Goal: Task Accomplishment & Management: Complete application form

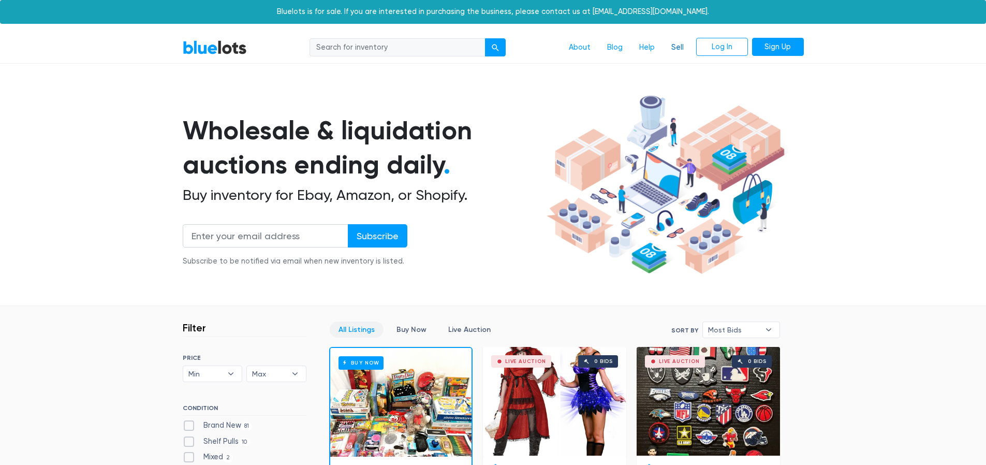
click at [679, 50] on link "Sell" at bounding box center [677, 48] width 29 height 20
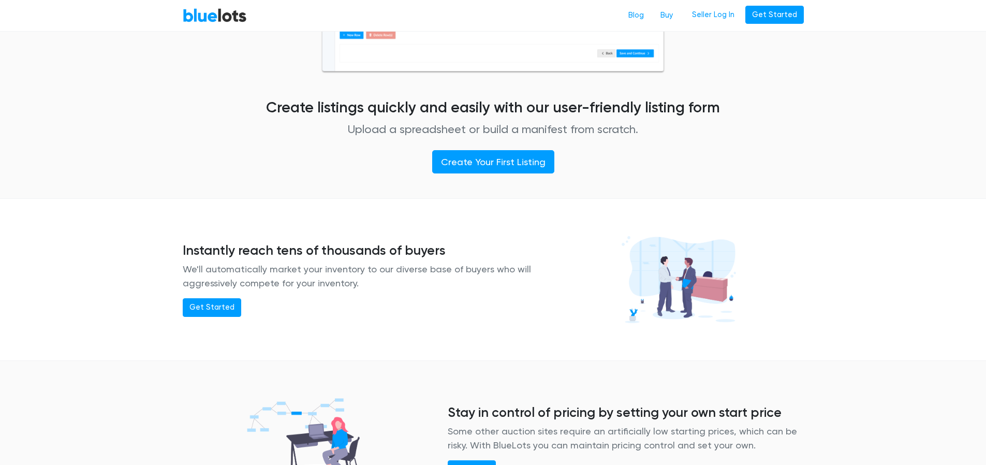
scroll to position [651, 0]
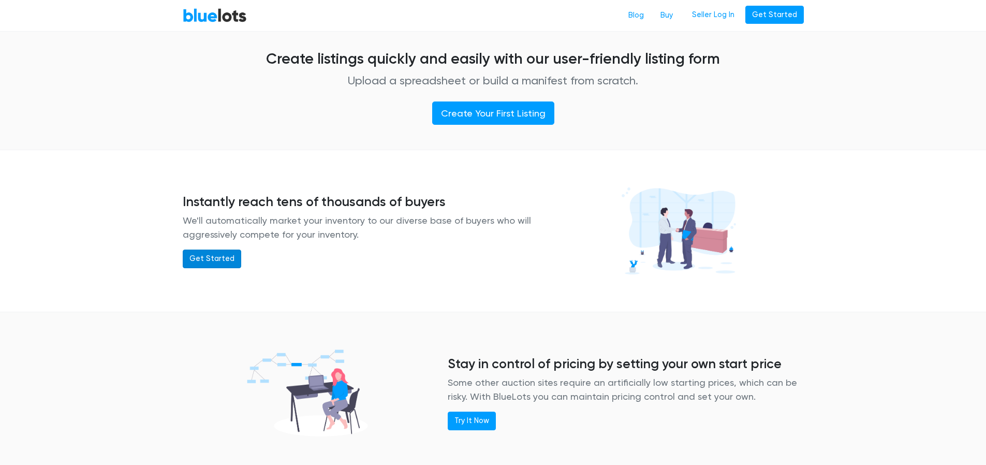
click at [192, 259] on link "Get Started" at bounding box center [212, 258] width 58 height 19
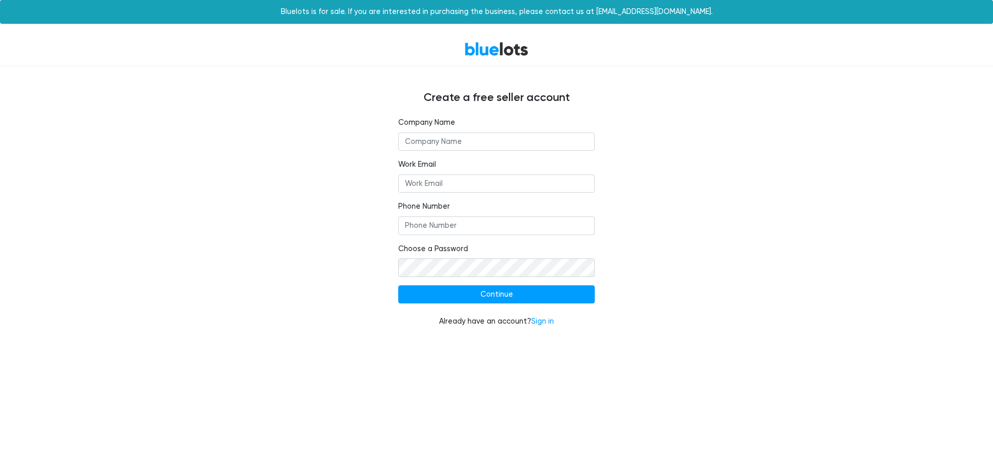
click at [490, 145] on input "text" at bounding box center [496, 141] width 197 height 19
type input "Loreta"
type input "margarita.m@myloreta.com"
type input "0785583453"
click at [550, 323] on link "Sign in" at bounding box center [542, 321] width 23 height 9
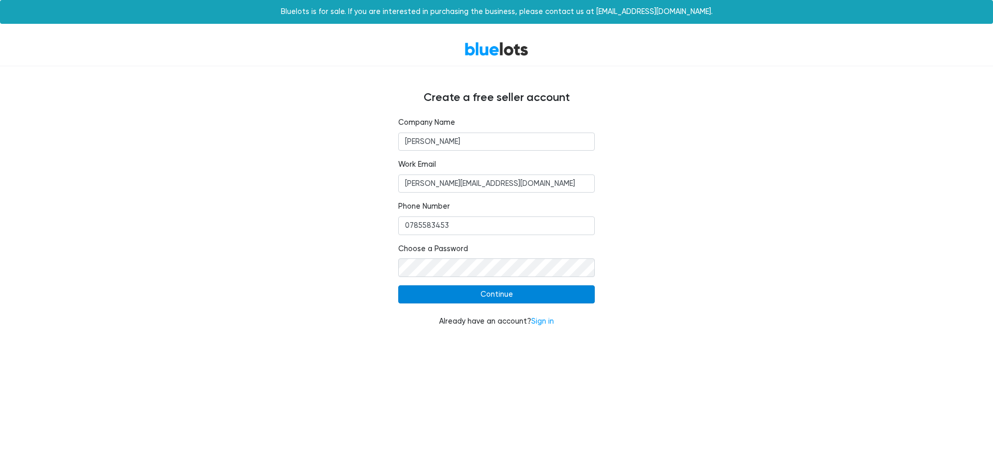
click at [446, 300] on input "Continue" at bounding box center [496, 294] width 197 height 19
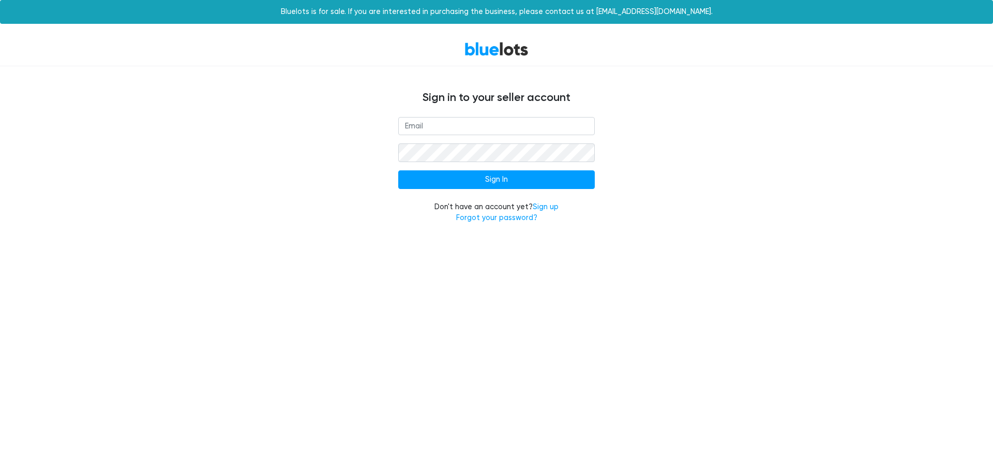
click at [479, 122] on input "email" at bounding box center [496, 126] width 197 height 19
type input "[EMAIL_ADDRESS][DOMAIN_NAME]"
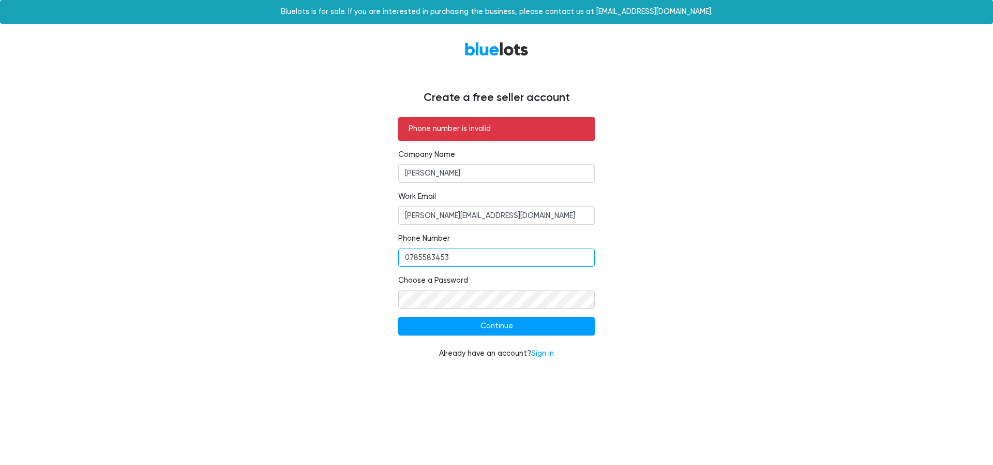
click at [404, 257] on input "0785583453" at bounding box center [496, 257] width 197 height 19
type input "[PHONE_NUMBER]"
click at [452, 329] on input "Continue" at bounding box center [496, 326] width 197 height 19
click at [417, 260] on input "[PHONE_NUMBER]" at bounding box center [496, 257] width 197 height 19
drag, startPoint x: 421, startPoint y: 259, endPoint x: 398, endPoint y: 257, distance: 22.9
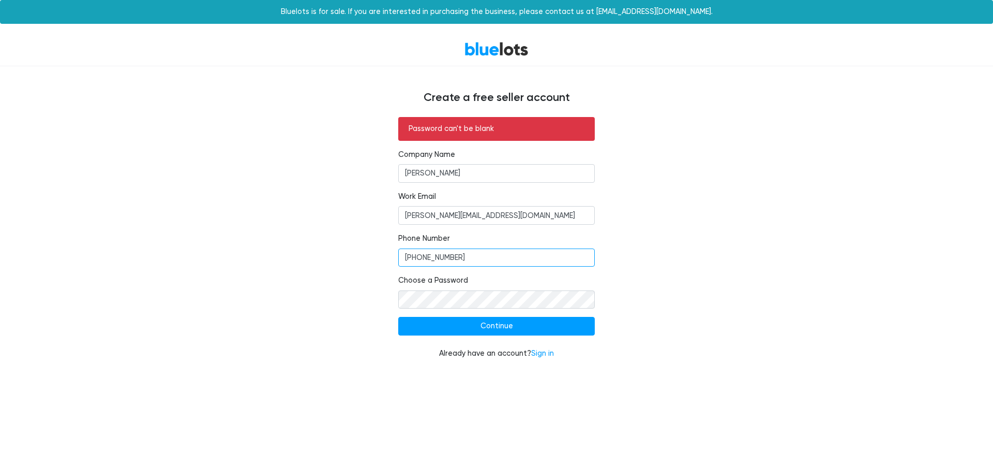
click at [398, 257] on input "[PHONE_NUMBER]" at bounding box center [496, 257] width 197 height 19
type input "785583453"
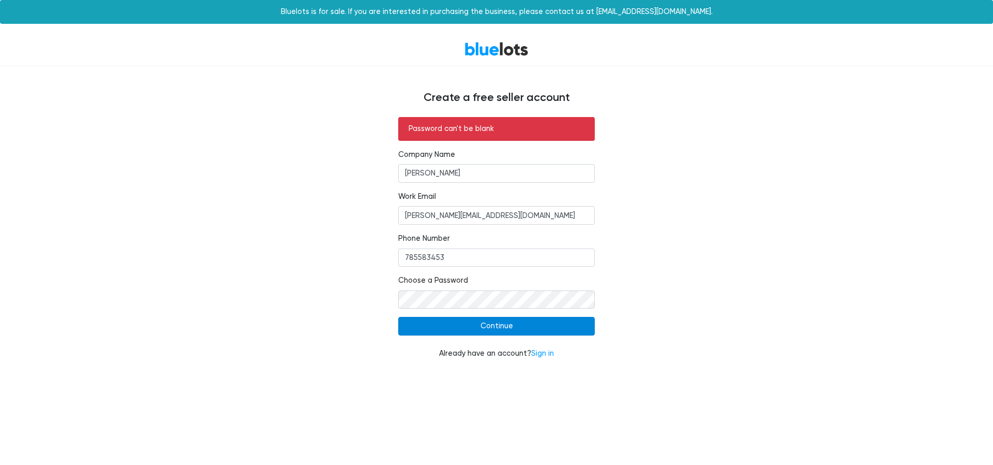
click at [533, 327] on input "Continue" at bounding box center [496, 326] width 197 height 19
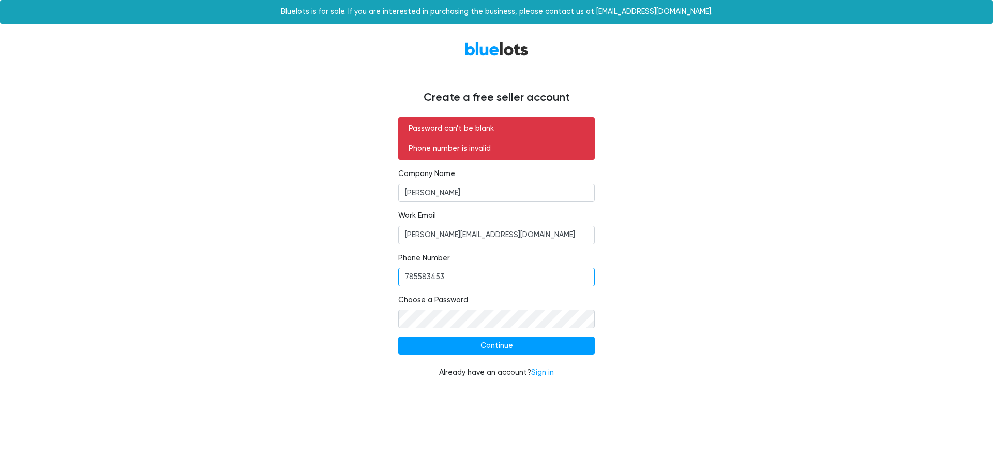
click at [404, 275] on input "785583453" at bounding box center [496, 277] width 197 height 19
type input "[PHONE_NUMBER]"
click at [453, 346] on input "Continue" at bounding box center [496, 345] width 197 height 19
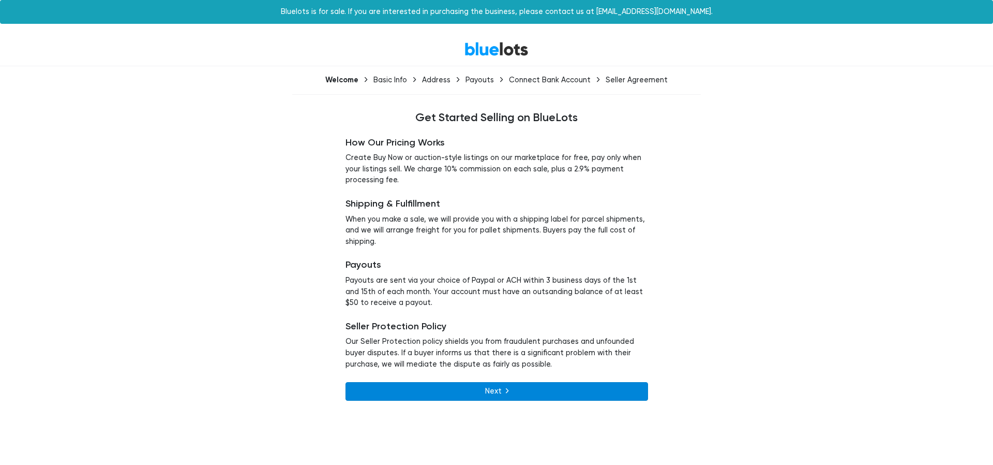
click at [552, 388] on link "Next" at bounding box center [497, 391] width 303 height 19
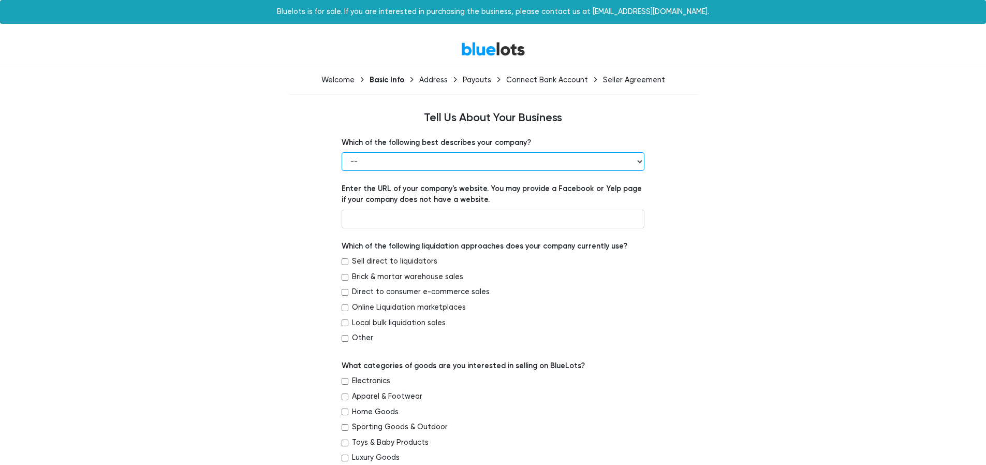
click at [500, 155] on select "-- Retailer Wholesaler Brand or Manufacturer Liquidator 3PL Other" at bounding box center [493, 161] width 303 height 19
select select "Brand or Manufacturer"
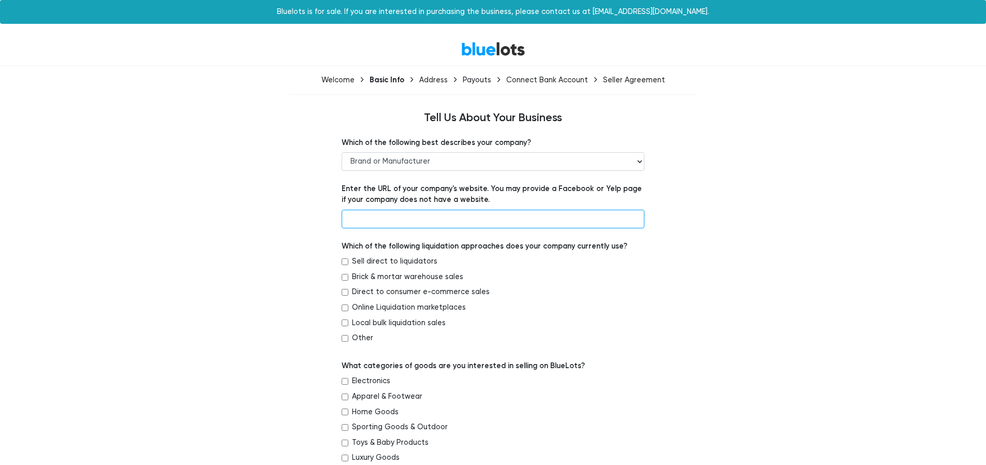
click at [392, 223] on input "text" at bounding box center [493, 219] width 303 height 19
click at [435, 222] on input "text" at bounding box center [493, 219] width 303 height 19
paste input "https://instantstone.us/"
type input "https://instantstone.us/"
click at [343, 323] on input "Local bulk liquidation sales" at bounding box center [345, 322] width 7 height 7
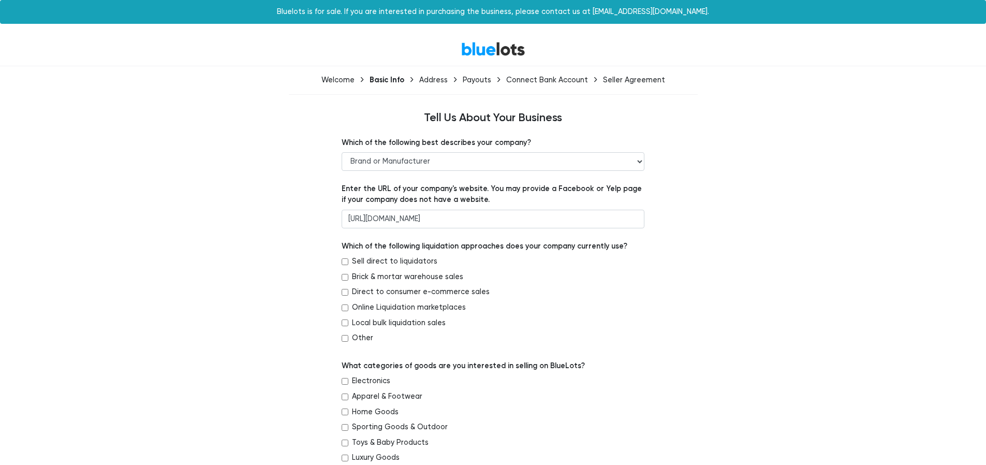
checkbox input "true"
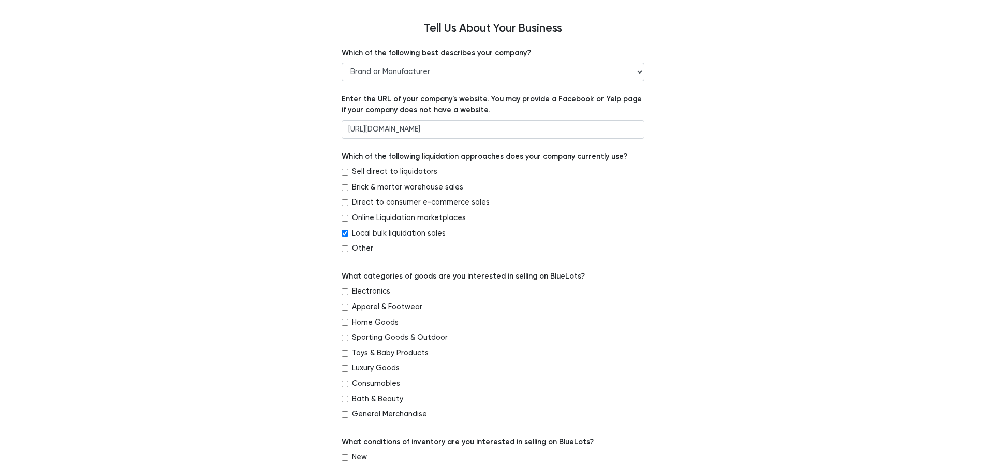
scroll to position [92, 0]
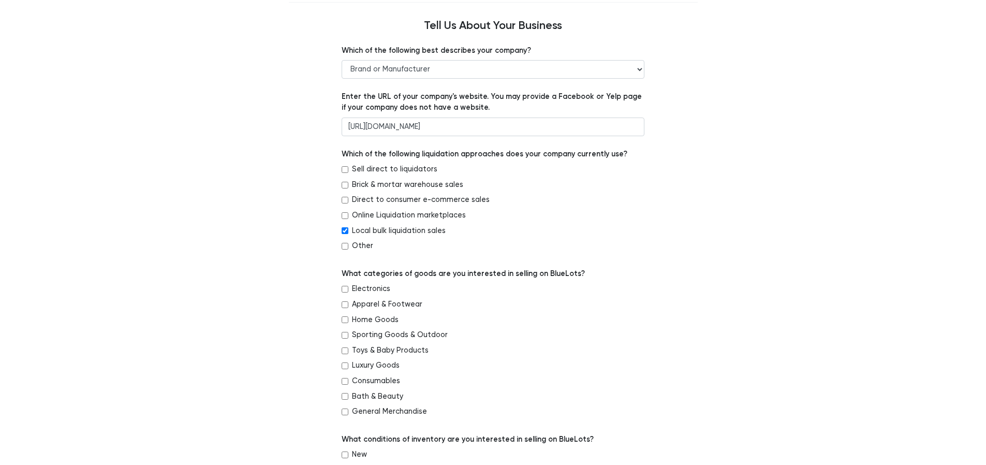
click at [345, 319] on input "Home Goods" at bounding box center [345, 319] width 7 height 7
checkbox input "true"
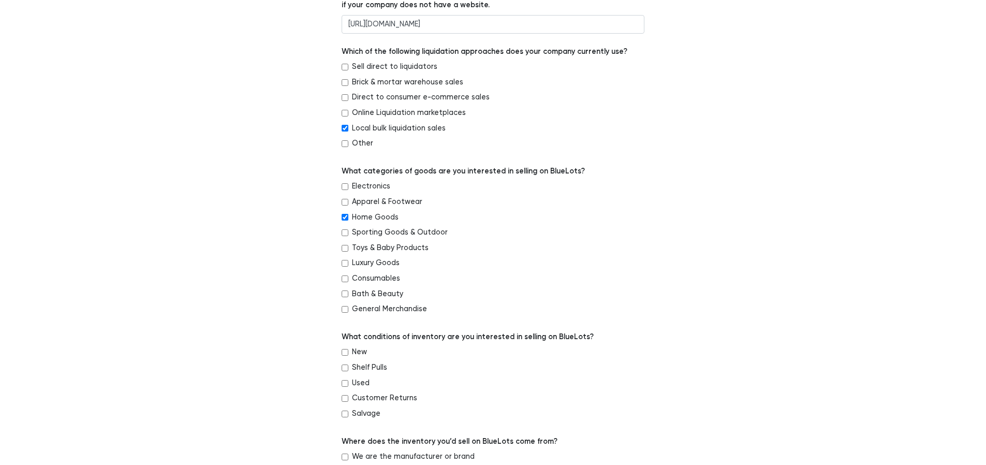
scroll to position [310, 0]
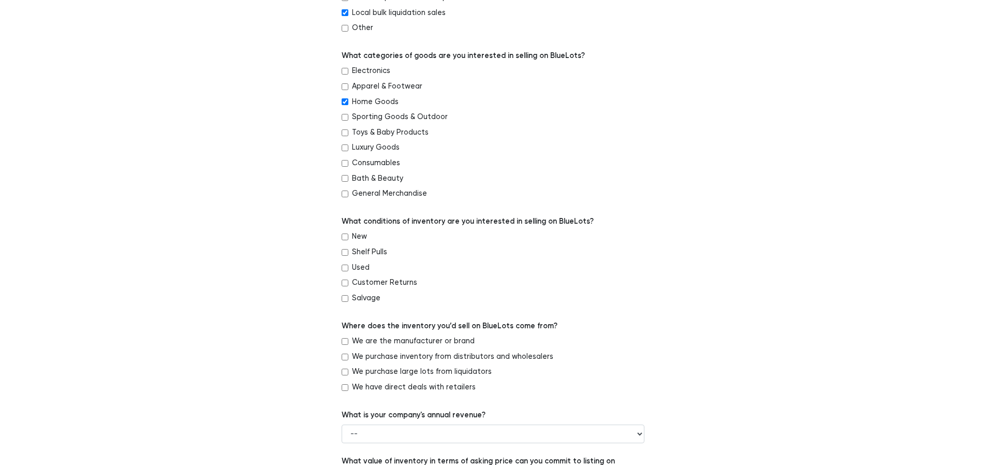
click at [344, 236] on input "New" at bounding box center [345, 236] width 7 height 7
checkbox input "true"
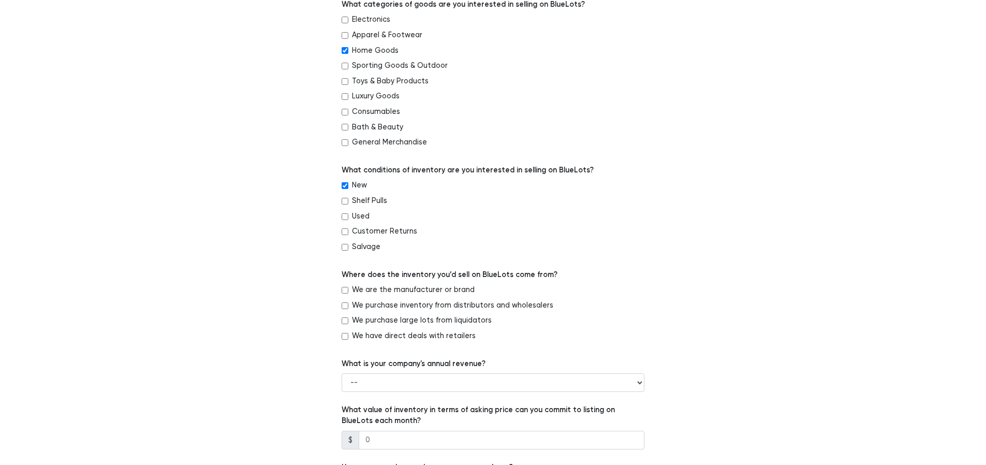
scroll to position [363, 0]
click at [343, 289] on input "We are the manufacturer or brand" at bounding box center [345, 288] width 7 height 7
checkbox input "true"
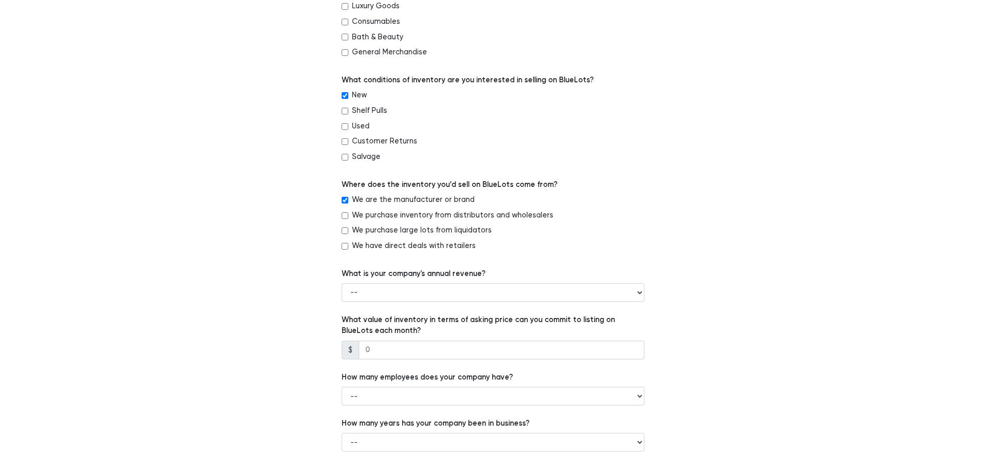
scroll to position [451, 0]
click at [418, 295] on select "-- Less than $100,000 $100,000 to $500,000 $500,000 to $1,000,000 $1,000,000 to…" at bounding box center [493, 292] width 303 height 19
select select "Less than $100,000"
click at [417, 350] on input "number" at bounding box center [502, 349] width 286 height 19
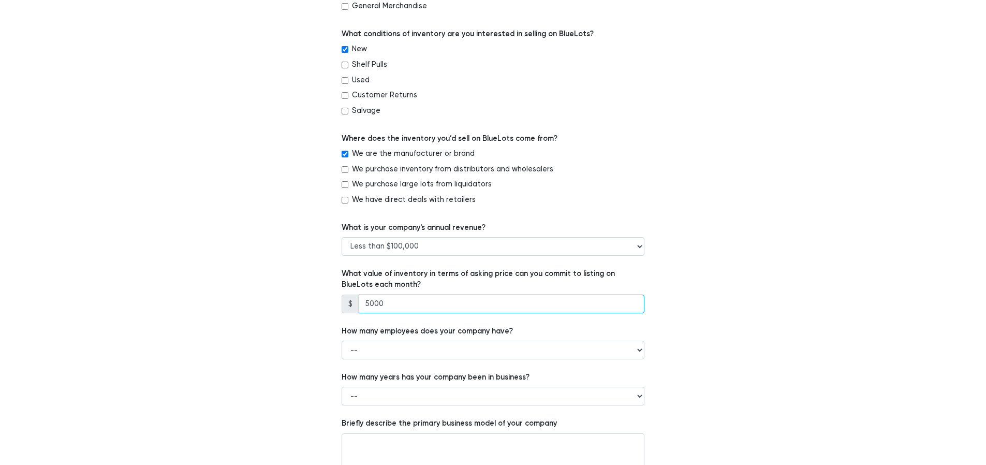
scroll to position [560, 0]
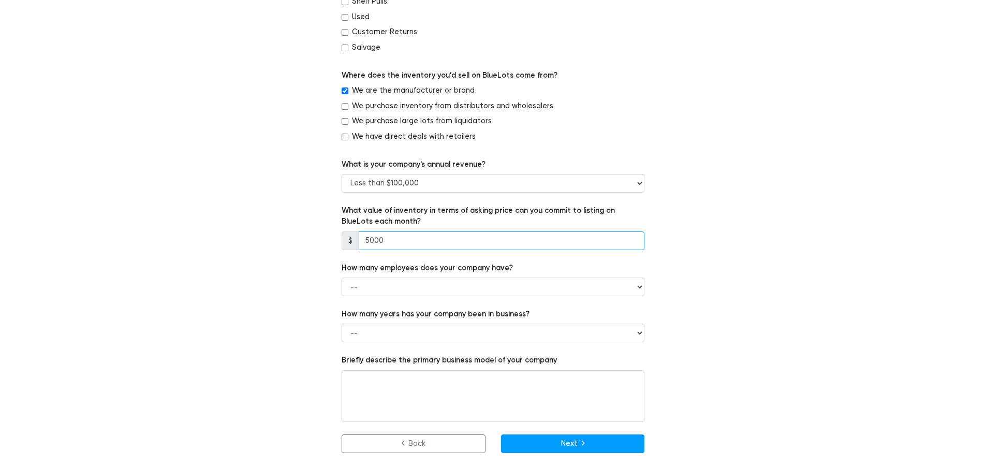
type input "5000"
click at [492, 290] on select "-- 1 - 5 6 - 20 21 - 50 More than 50" at bounding box center [493, 286] width 303 height 19
select select "1 - 5"
click at [486, 331] on select "-- Less than 1 year 1 to 3 years 4+ years" at bounding box center [493, 332] width 303 height 19
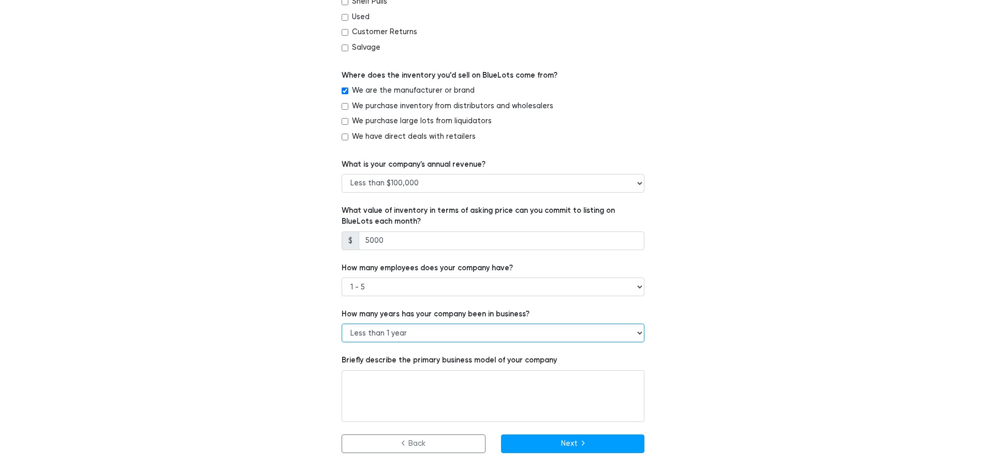
click at [484, 334] on select "-- Less than 1 year 1 to 3 years 4+ years" at bounding box center [493, 332] width 303 height 19
select select "1 to 3 years"
click at [473, 381] on textarea at bounding box center [493, 396] width 303 height 52
click at [463, 384] on textarea at bounding box center [493, 396] width 303 height 52
paste textarea "Instantstone is the bath mat brand created by Loreta, offering premium diatomac…"
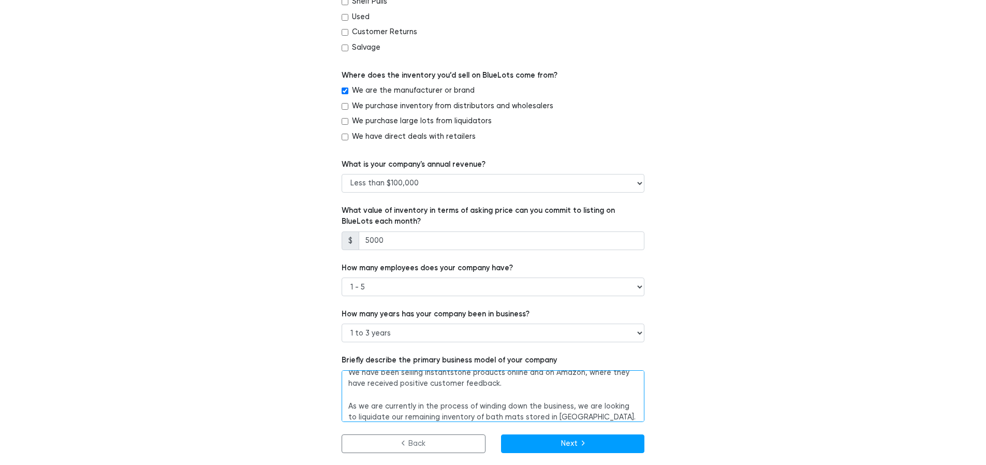
scroll to position [67, 0]
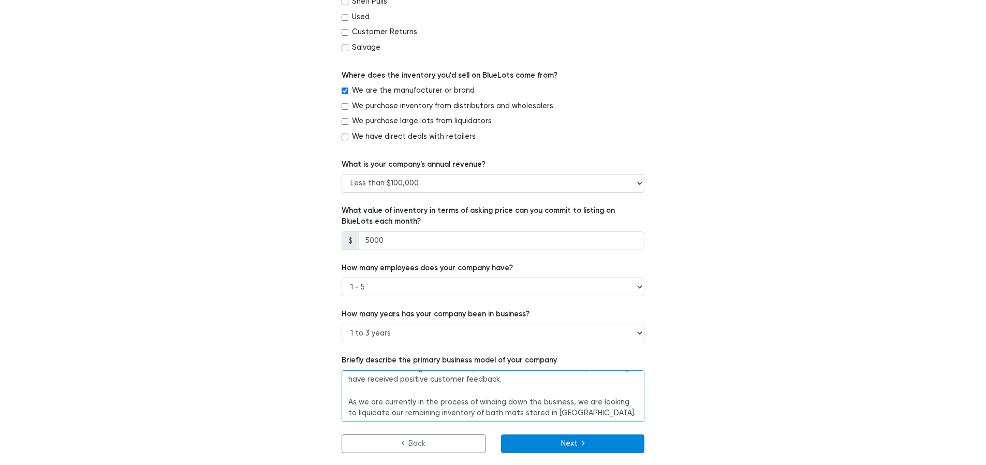
type textarea "Instantstone is the bath mat brand created by Loreta, offering premium diatomac…"
click at [561, 441] on button "Next" at bounding box center [573, 443] width 144 height 19
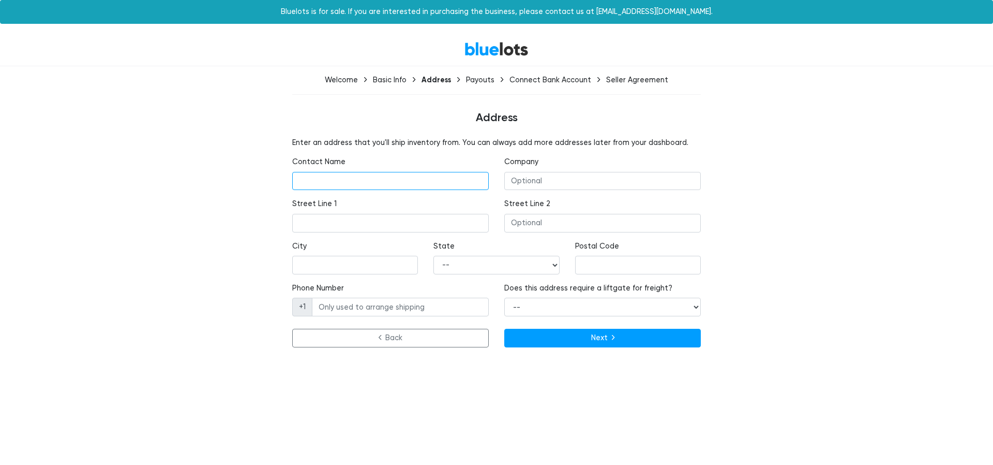
click at [366, 176] on input "text" at bounding box center [390, 181] width 197 height 19
type input "[PERSON_NAME]"
type input "[STREET_ADDRESS]"
type input "Paris"
type input "75018"
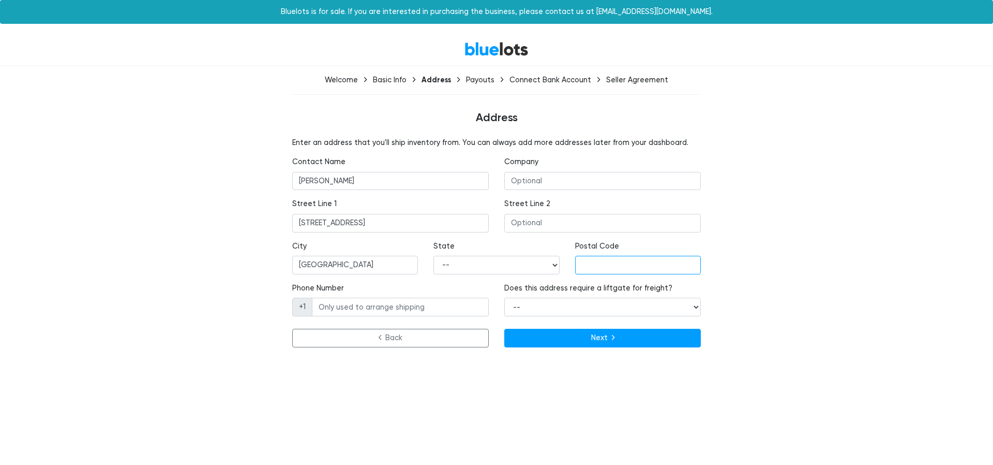
type input "0785583453"
click at [527, 184] on input "text" at bounding box center [603, 181] width 197 height 19
type input "Loreta"
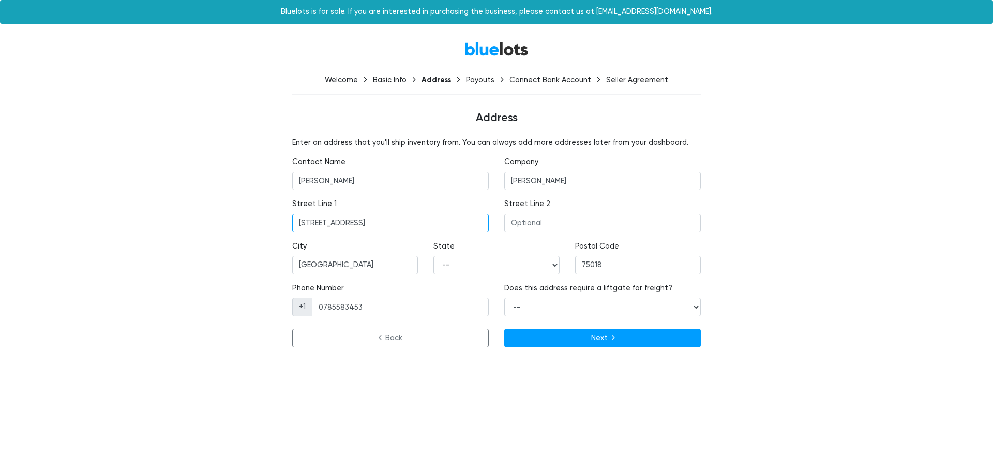
drag, startPoint x: 398, startPoint y: 224, endPoint x: 284, endPoint y: 224, distance: 113.8
click at [285, 224] on div "Street Line 1 9 rue de sofia" at bounding box center [391, 219] width 212 height 42
paste input "31206 Anniston Dr WESLEY CHAPEL FL33543. USA"
type input "31206 Anniston Dr WESLEY CHAPEL FL33543. USA"
click at [374, 266] on input "Paris" at bounding box center [355, 265] width 126 height 19
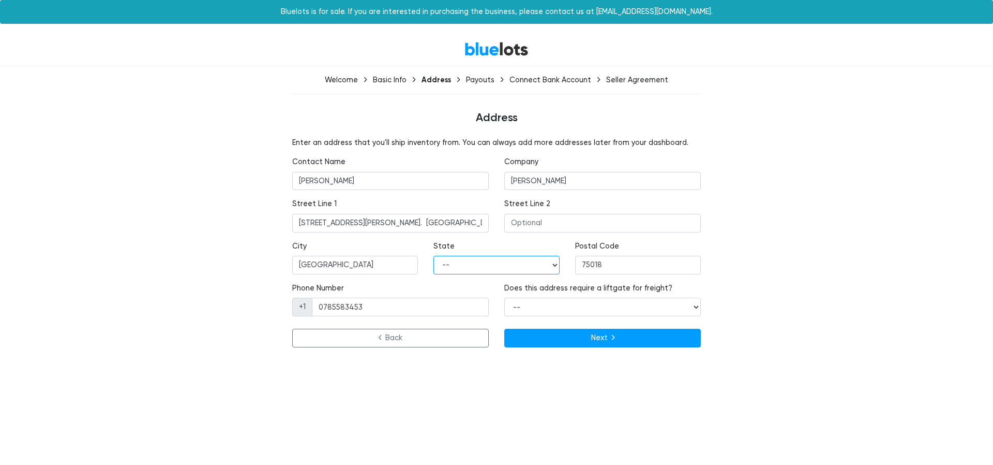
click at [510, 261] on select "-- Alabama Alaska Arizona Arkansas California Colorado Connecticut Delaware Dis…" at bounding box center [497, 265] width 126 height 19
select select "FL"
drag, startPoint x: 618, startPoint y: 268, endPoint x: 538, endPoint y: 261, distance: 80.5
click at [538, 261] on div "City Paris State -- Alabama Alaska Arizona Arkansas California Colorado Connect…" at bounding box center [497, 262] width 424 height 42
type input "33543"
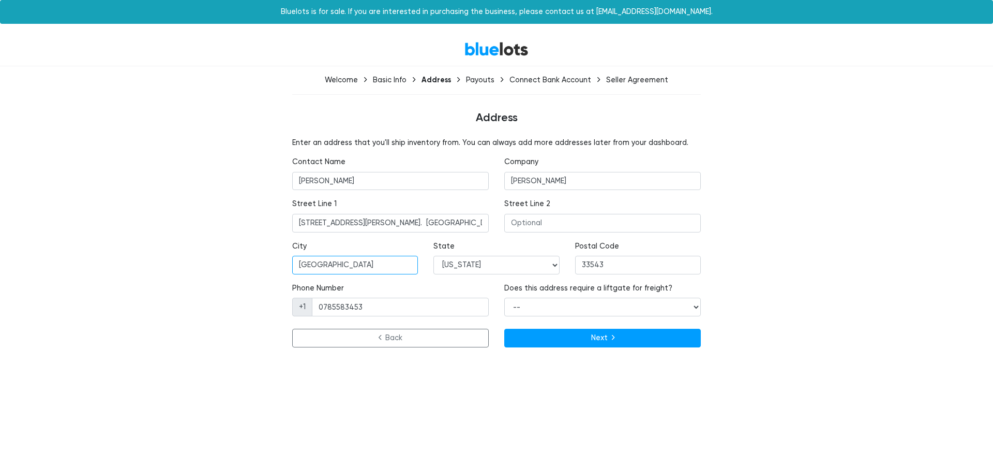
drag, startPoint x: 363, startPoint y: 268, endPoint x: 364, endPoint y: 262, distance: 5.4
click at [365, 263] on input "Paris" at bounding box center [355, 265] width 126 height 19
drag, startPoint x: 418, startPoint y: 223, endPoint x: 365, endPoint y: 222, distance: 53.3
click at [365, 222] on input "31206 Anniston Dr WESLEY CHAPEL FL33543. USA" at bounding box center [390, 223] width 197 height 19
type input "31206 Anniston Dr WESLEY CHAPEL FL33543. USA"
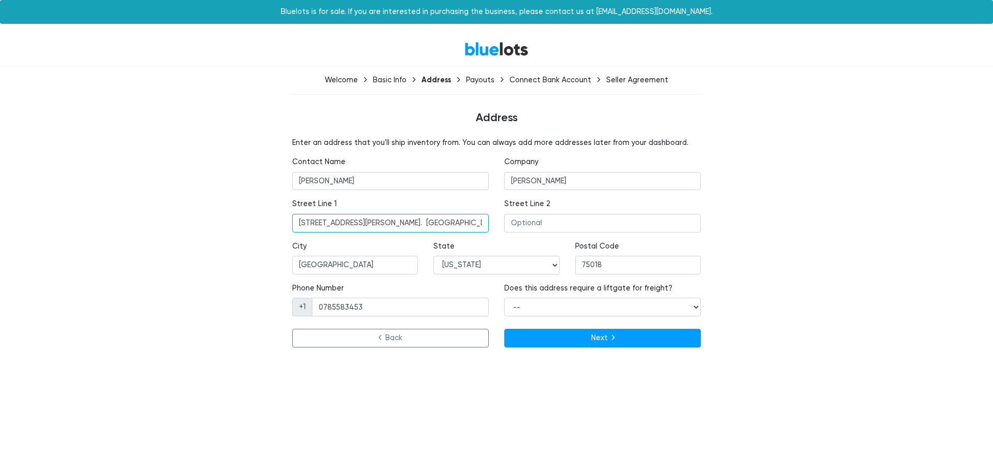
click at [393, 220] on input "31206 Anniston Dr WESLEY CHAPEL FL33543. USA" at bounding box center [390, 223] width 197 height 19
type input "33543"
drag, startPoint x: 364, startPoint y: 223, endPoint x: 420, endPoint y: 225, distance: 55.9
click at [420, 225] on input "31206 Anniston Dr WESLEY CHAPEL FL33543. USA" at bounding box center [390, 223] width 197 height 19
drag, startPoint x: 376, startPoint y: 265, endPoint x: 289, endPoint y: 262, distance: 87.5
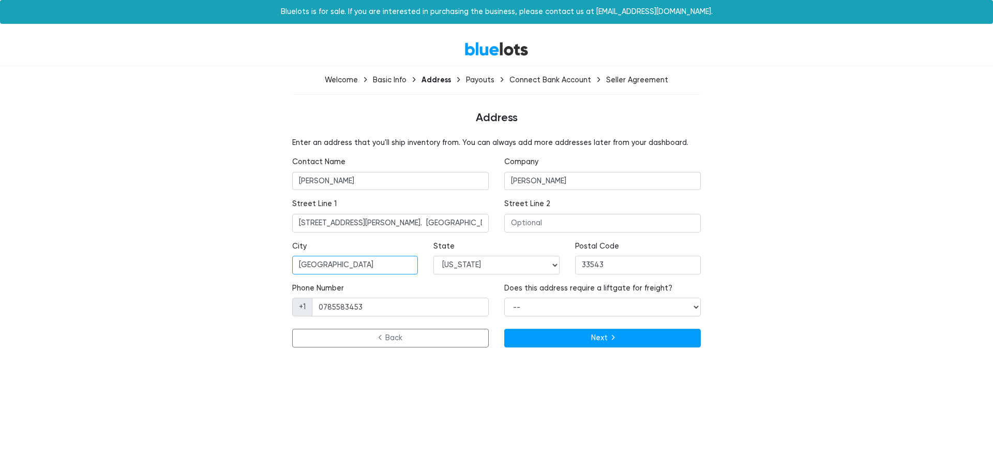
click at [289, 262] on div "City Paris" at bounding box center [355, 262] width 141 height 42
paste input "WESLEY CHAPEL"
type input "WESLEY CHAPEL"
click at [302, 309] on span "+1" at bounding box center [302, 307] width 20 height 19
click at [303, 305] on span "+1" at bounding box center [302, 307] width 20 height 19
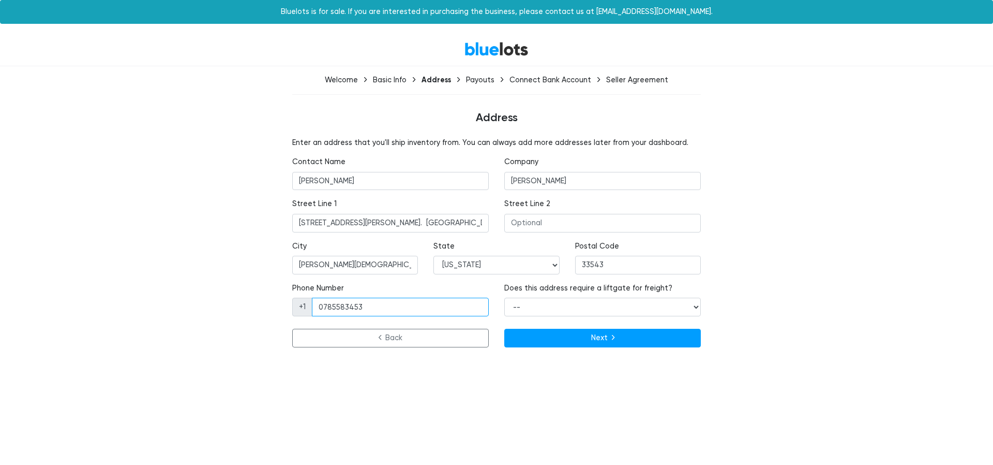
drag, startPoint x: 355, startPoint y: 306, endPoint x: 378, endPoint y: 307, distance: 23.3
click at [355, 306] on input "0785583453" at bounding box center [400, 307] width 177 height 19
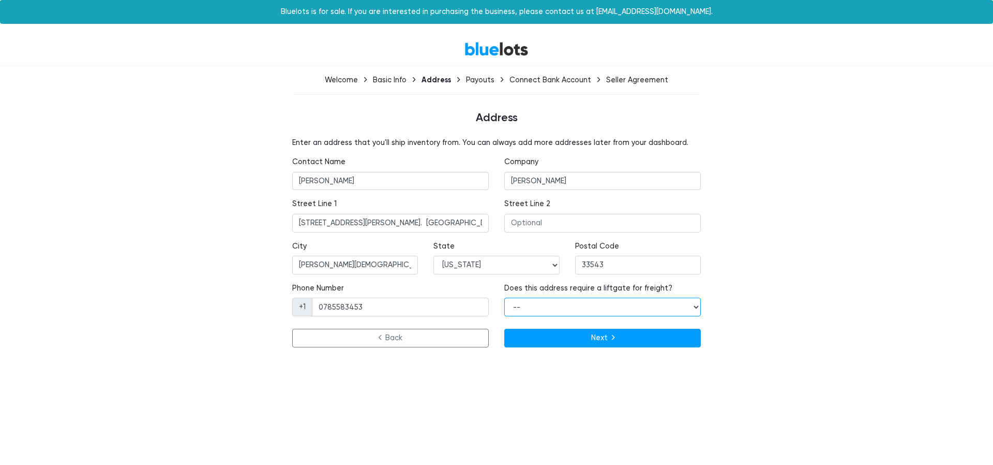
click at [580, 307] on select "-- Yes No" at bounding box center [603, 307] width 197 height 19
select select "false"
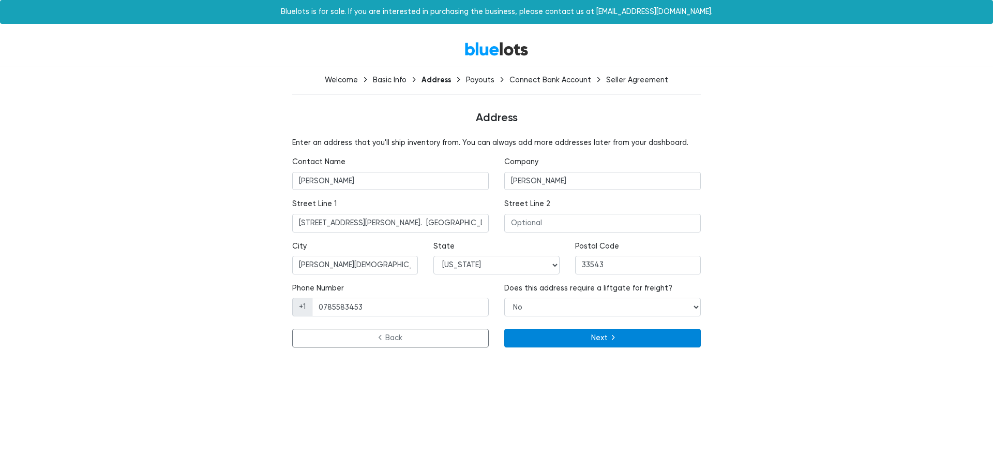
click at [643, 343] on button "Next" at bounding box center [603, 338] width 197 height 19
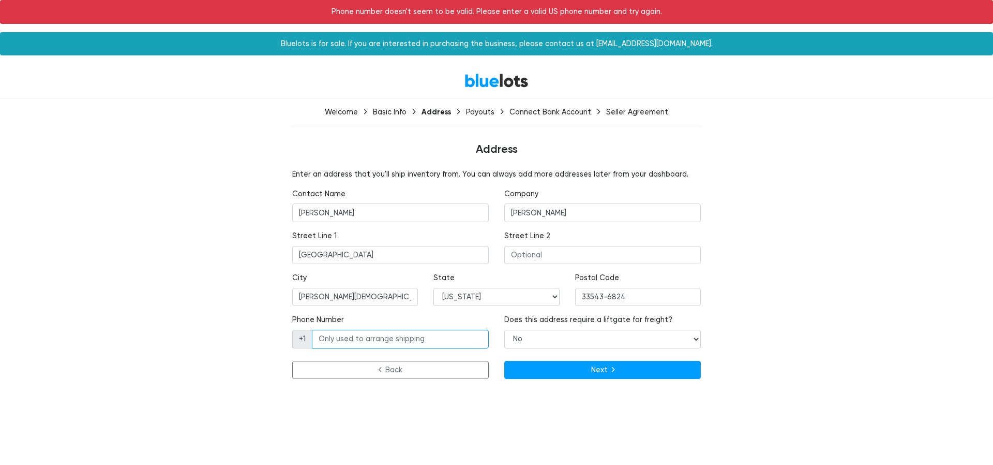
click at [403, 337] on input "Phone Number" at bounding box center [400, 339] width 177 height 19
click at [339, 339] on input "Phone Number" at bounding box center [400, 339] width 177 height 19
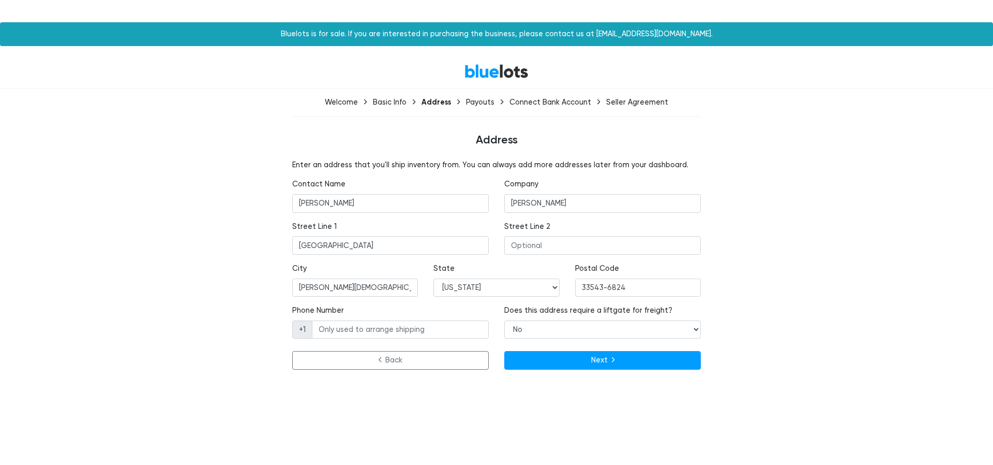
click at [306, 345] on div "Phone Number +1" at bounding box center [391, 326] width 212 height 42
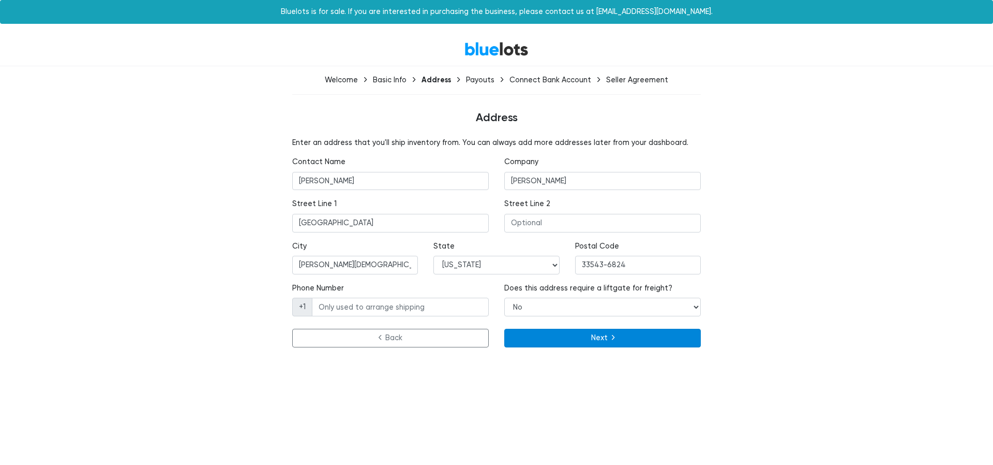
click at [560, 337] on button "Next" at bounding box center [603, 338] width 197 height 19
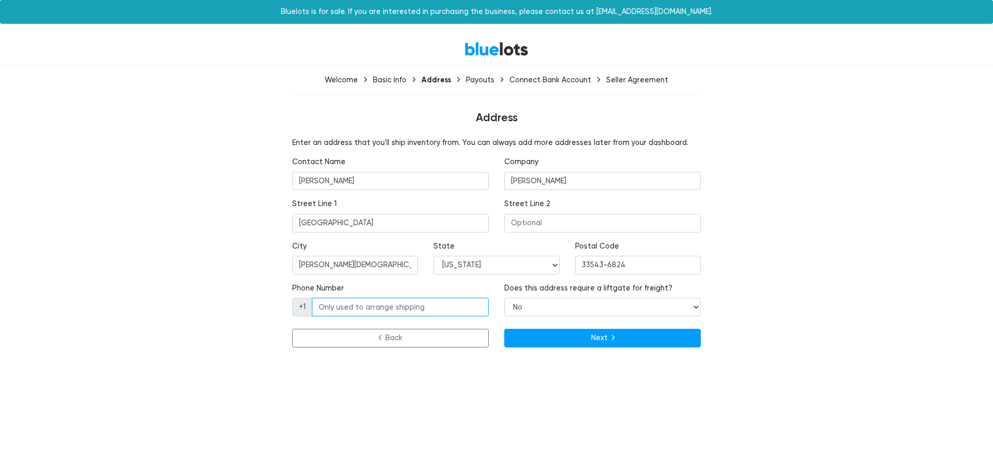
click at [428, 308] on input "Phone Number" at bounding box center [400, 307] width 177 height 19
click at [305, 305] on span "+1" at bounding box center [302, 307] width 20 height 19
click at [380, 301] on input "Phone Number" at bounding box center [400, 307] width 177 height 19
paste input "(212) 555-7890"
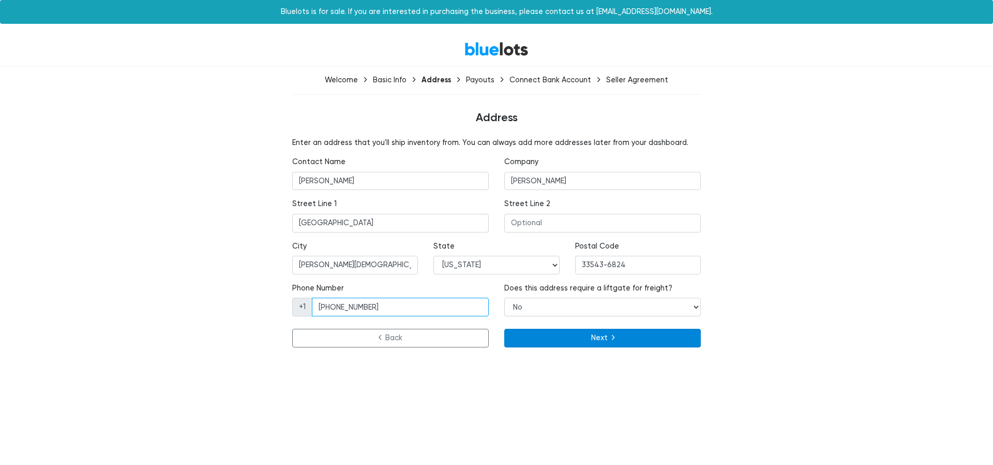
type input "(212) 555-7890"
click at [573, 342] on button "Next" at bounding box center [603, 338] width 197 height 19
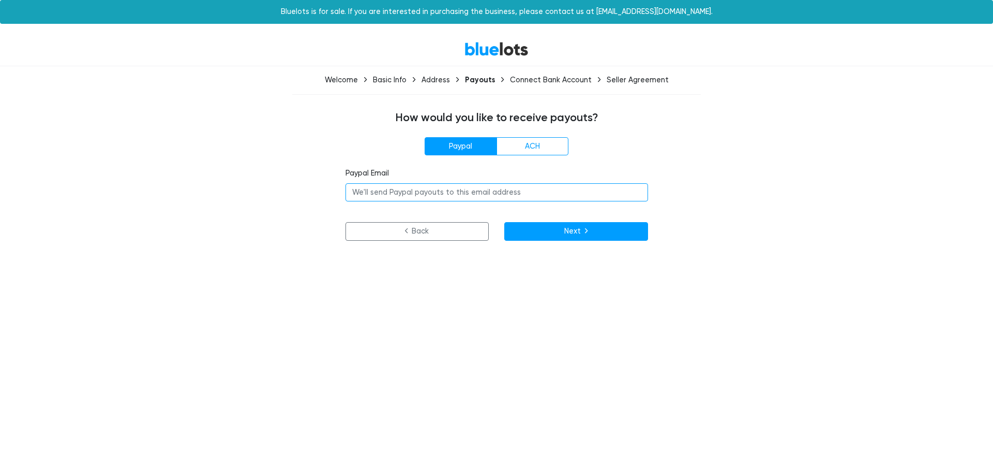
click at [422, 190] on input "email" at bounding box center [497, 192] width 303 height 19
type input "marmejiam93@gmail.com"
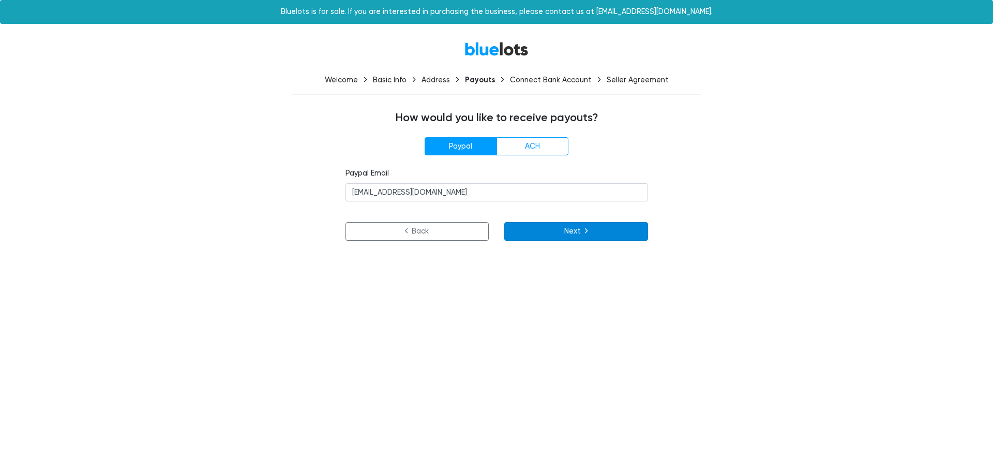
click at [573, 232] on button "Next" at bounding box center [577, 231] width 144 height 19
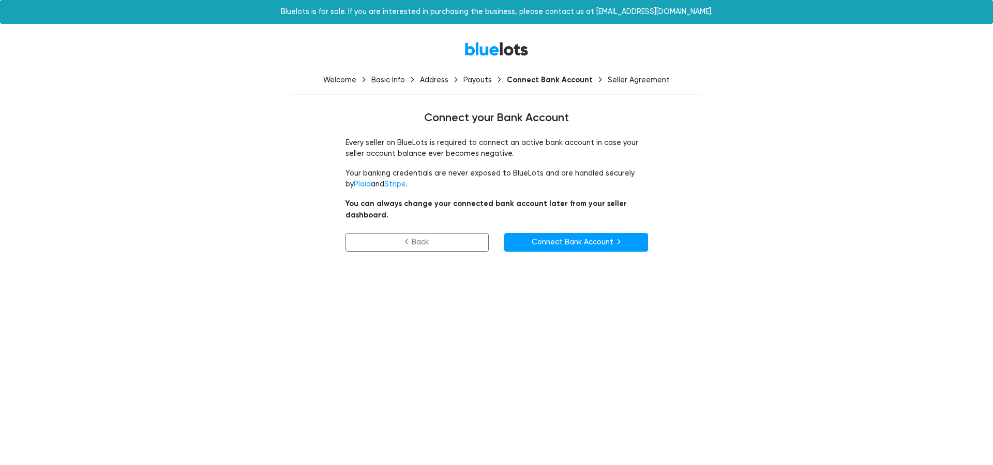
click at [570, 204] on p "You can always change your connected bank account later from your seller dashbo…" at bounding box center [497, 209] width 303 height 22
click at [598, 199] on p "You can always change your connected bank account later from your seller dashbo…" at bounding box center [497, 209] width 303 height 22
